Goal: Browse casually: Explore the website without a specific task or goal

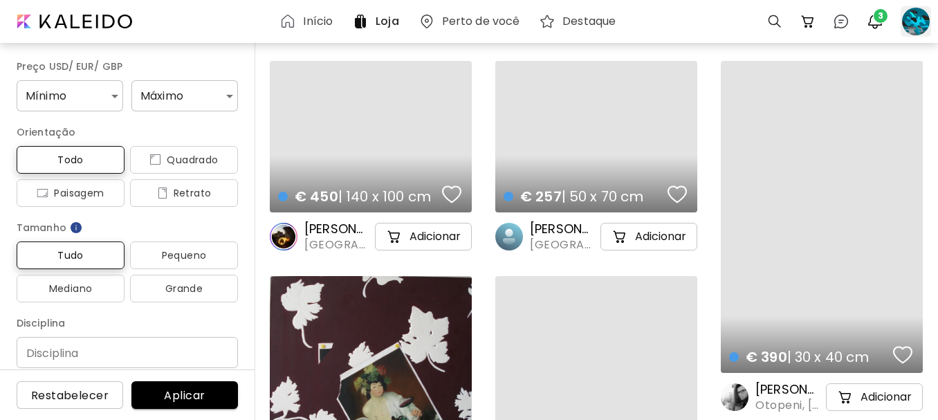
click at [913, 26] on div at bounding box center [915, 21] width 30 height 30
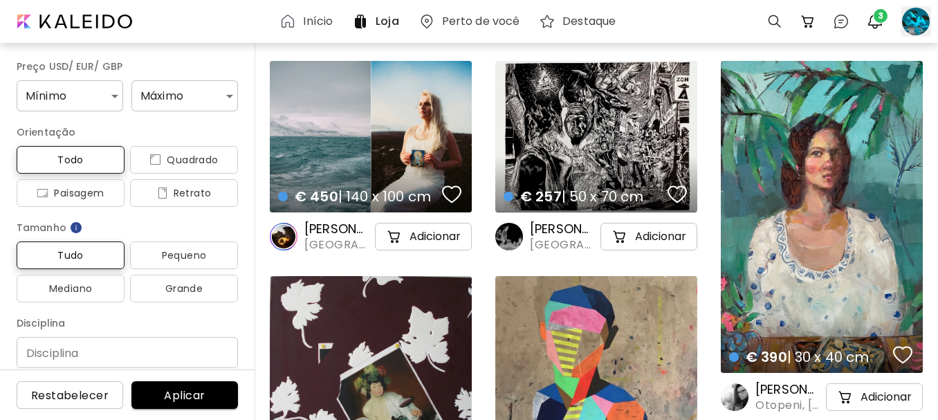
click at [910, 28] on div at bounding box center [915, 21] width 30 height 30
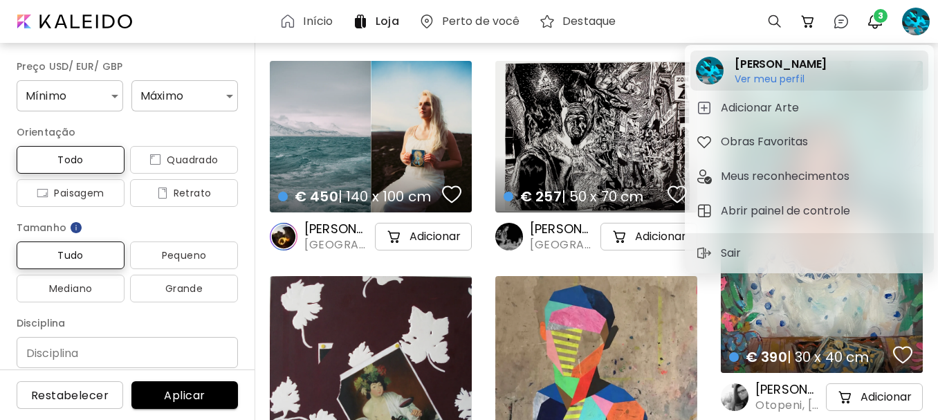
click at [759, 80] on h6 "Ver meu perfil" at bounding box center [780, 79] width 92 height 12
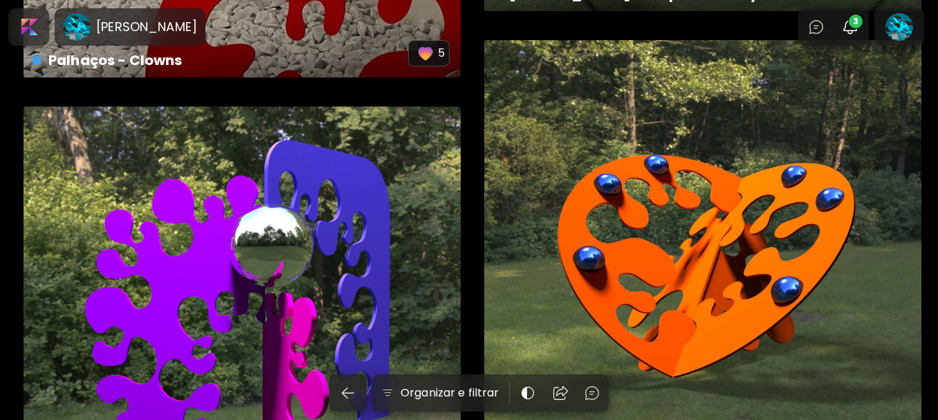
scroll to position [899, 0]
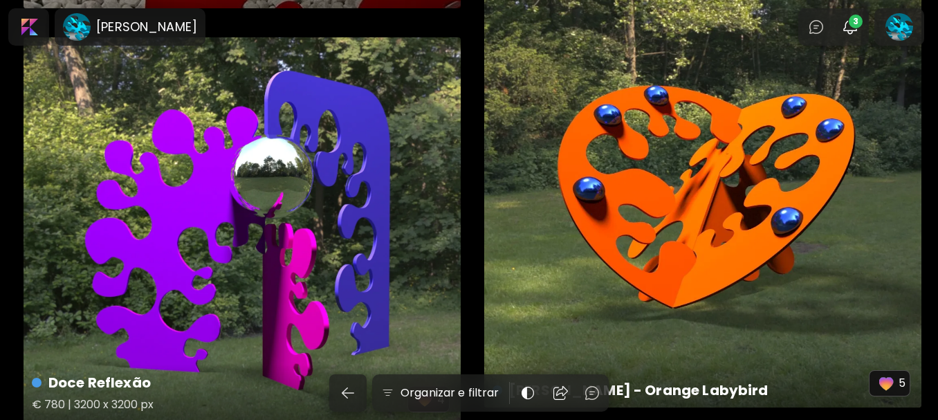
click at [295, 234] on div "Doce Reflexão € 780 | 3200 x 3200 px 4" at bounding box center [242, 230] width 437 height 386
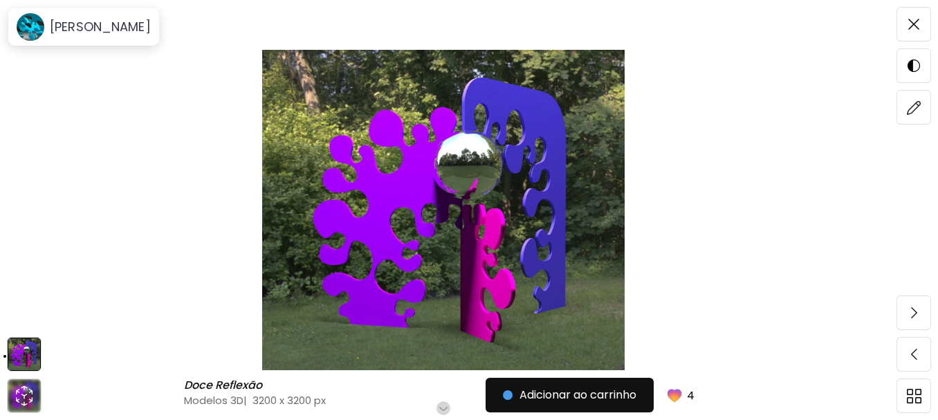
scroll to position [138, 0]
click at [23, 356] on img at bounding box center [24, 354] width 32 height 32
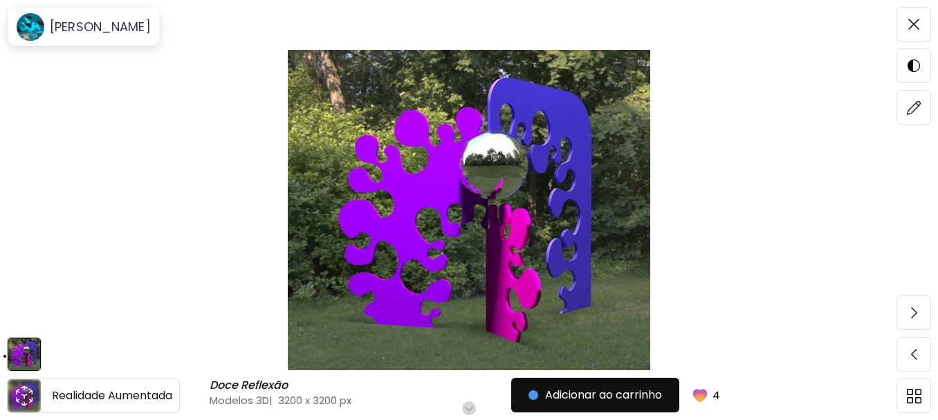
click at [32, 407] on div at bounding box center [24, 395] width 33 height 33
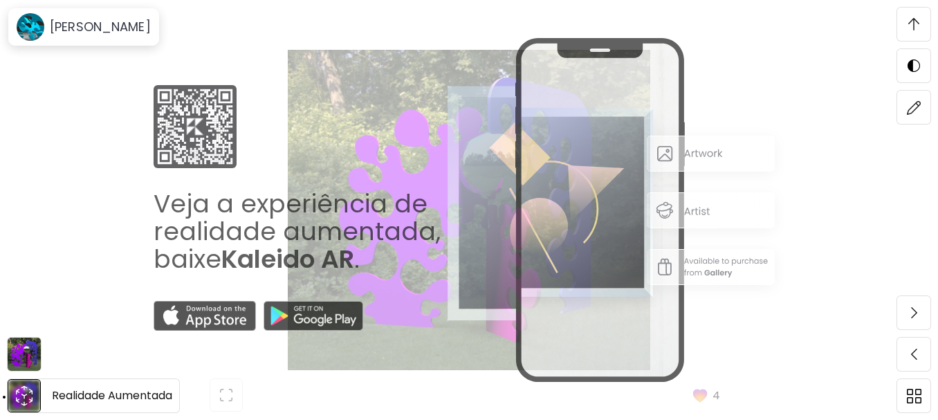
scroll to position [1030, 0]
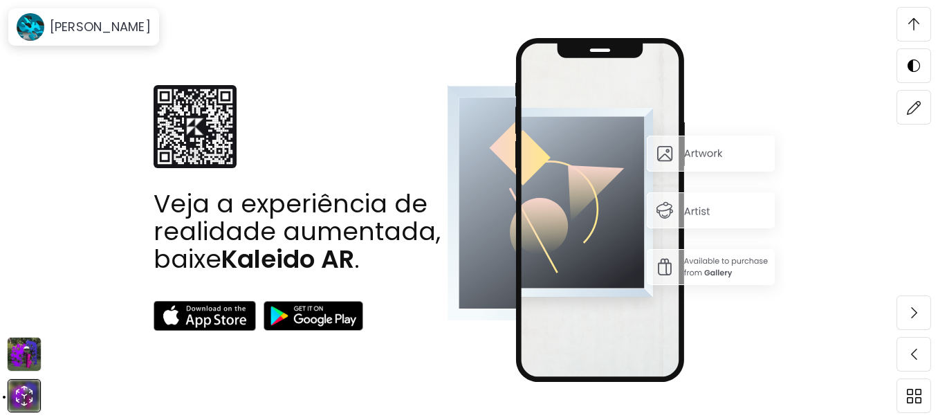
click at [908, 28] on img at bounding box center [913, 24] width 11 height 12
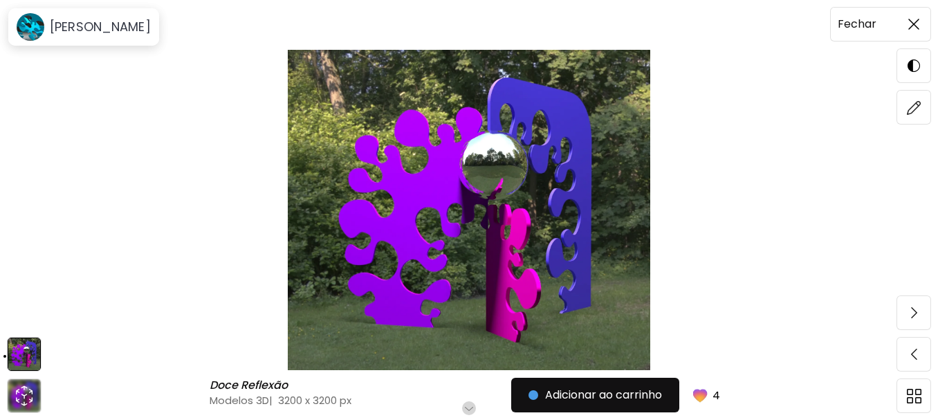
scroll to position [0, 0]
click at [908, 28] on img at bounding box center [913, 24] width 11 height 11
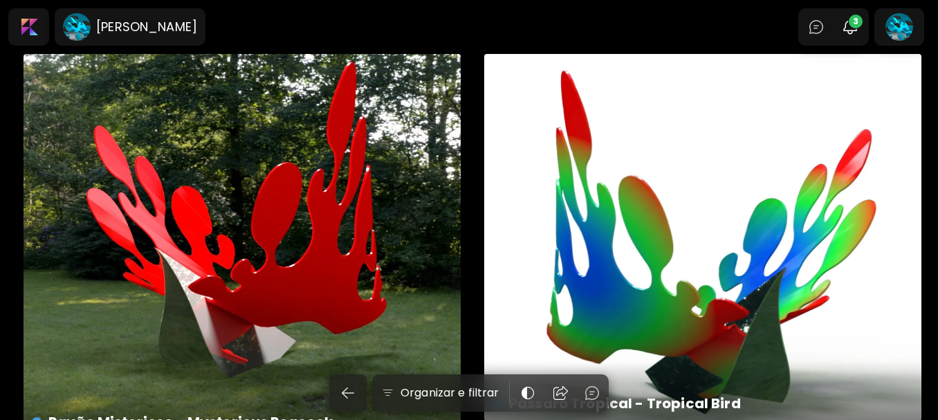
scroll to position [138, 0]
